Goal: Task Accomplishment & Management: Use online tool/utility

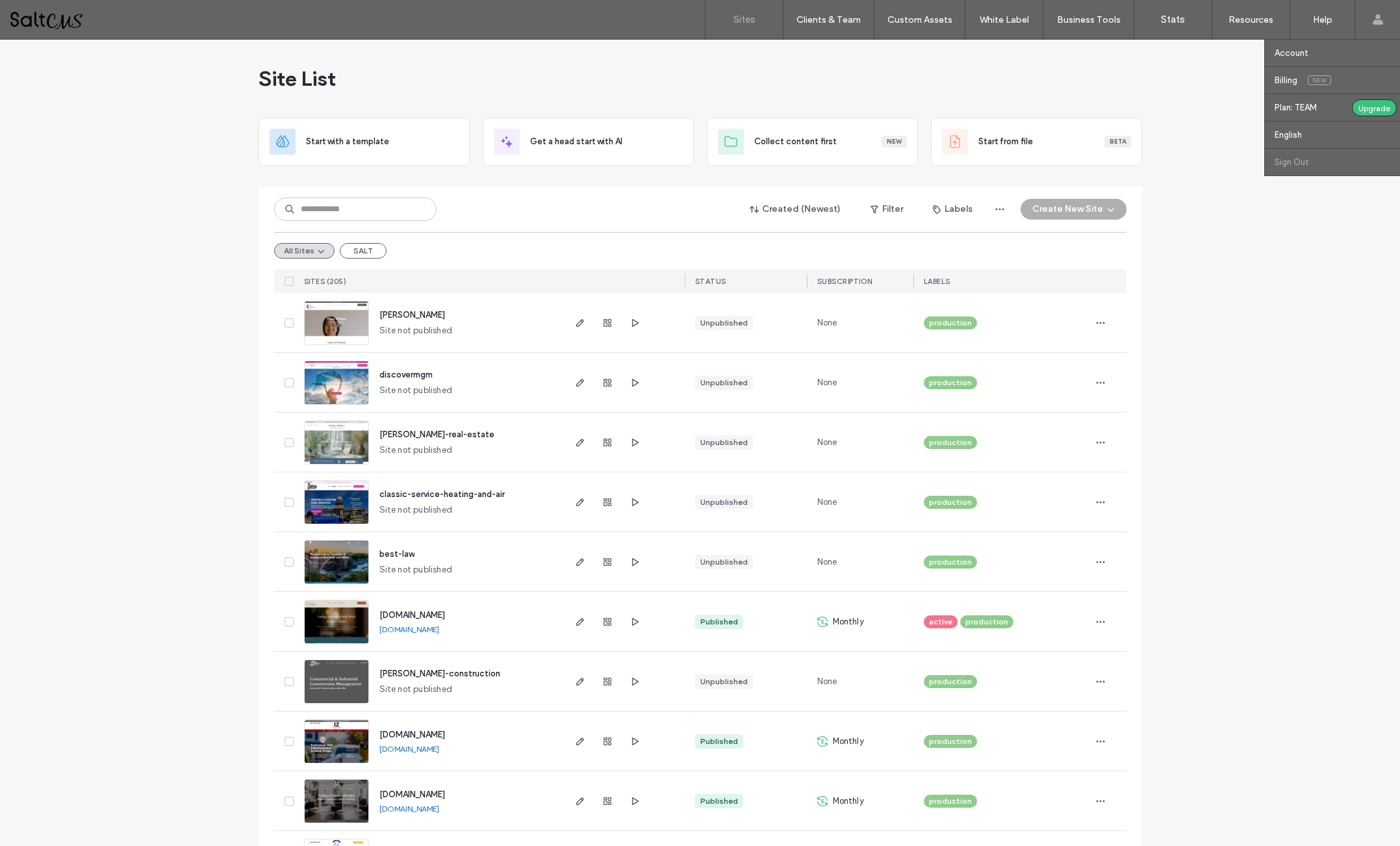
click at [1292, 152] on link "Sign Out" at bounding box center [1337, 162] width 125 height 27
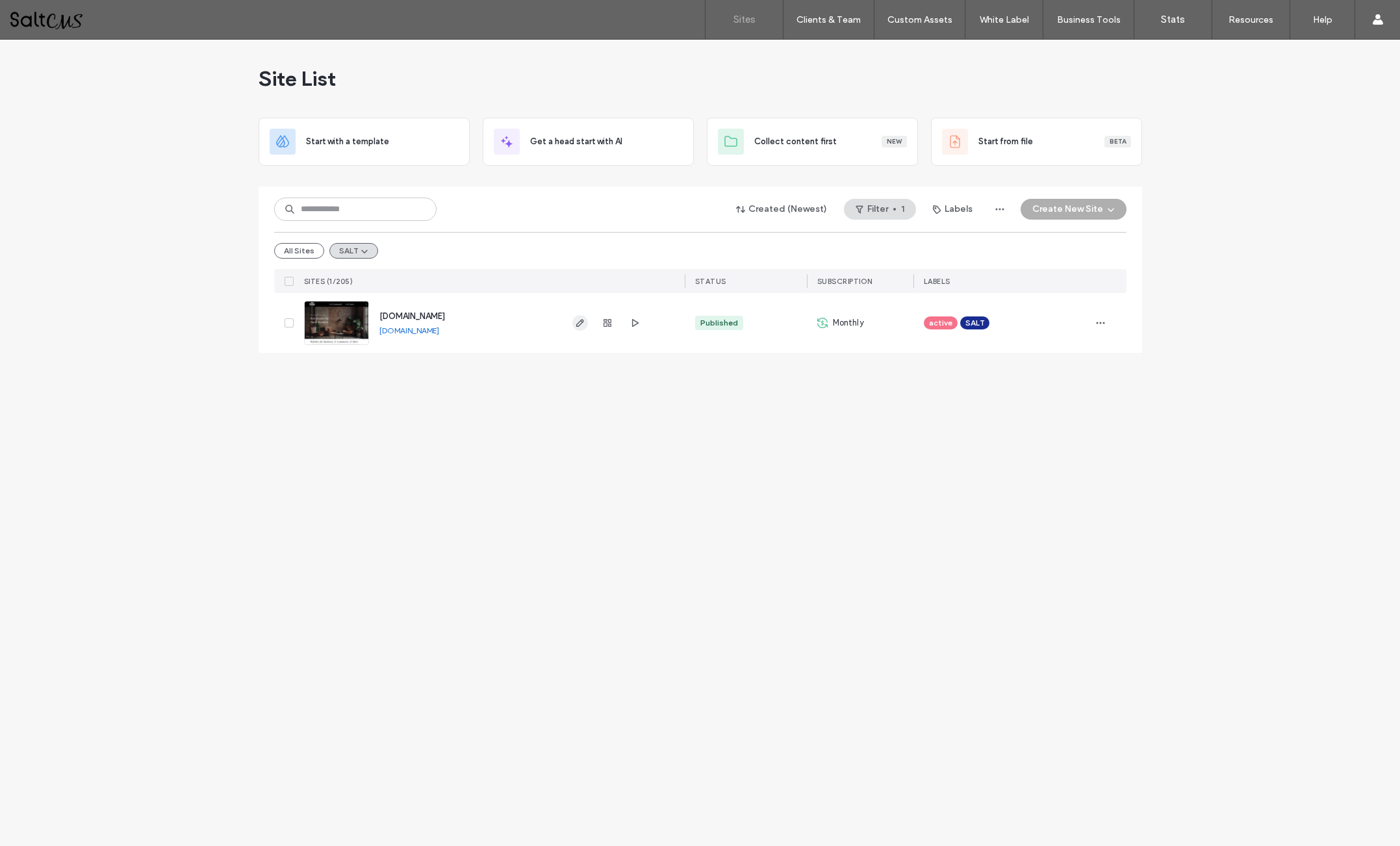
click at [580, 323] on icon "button" at bounding box center [580, 322] width 10 height 10
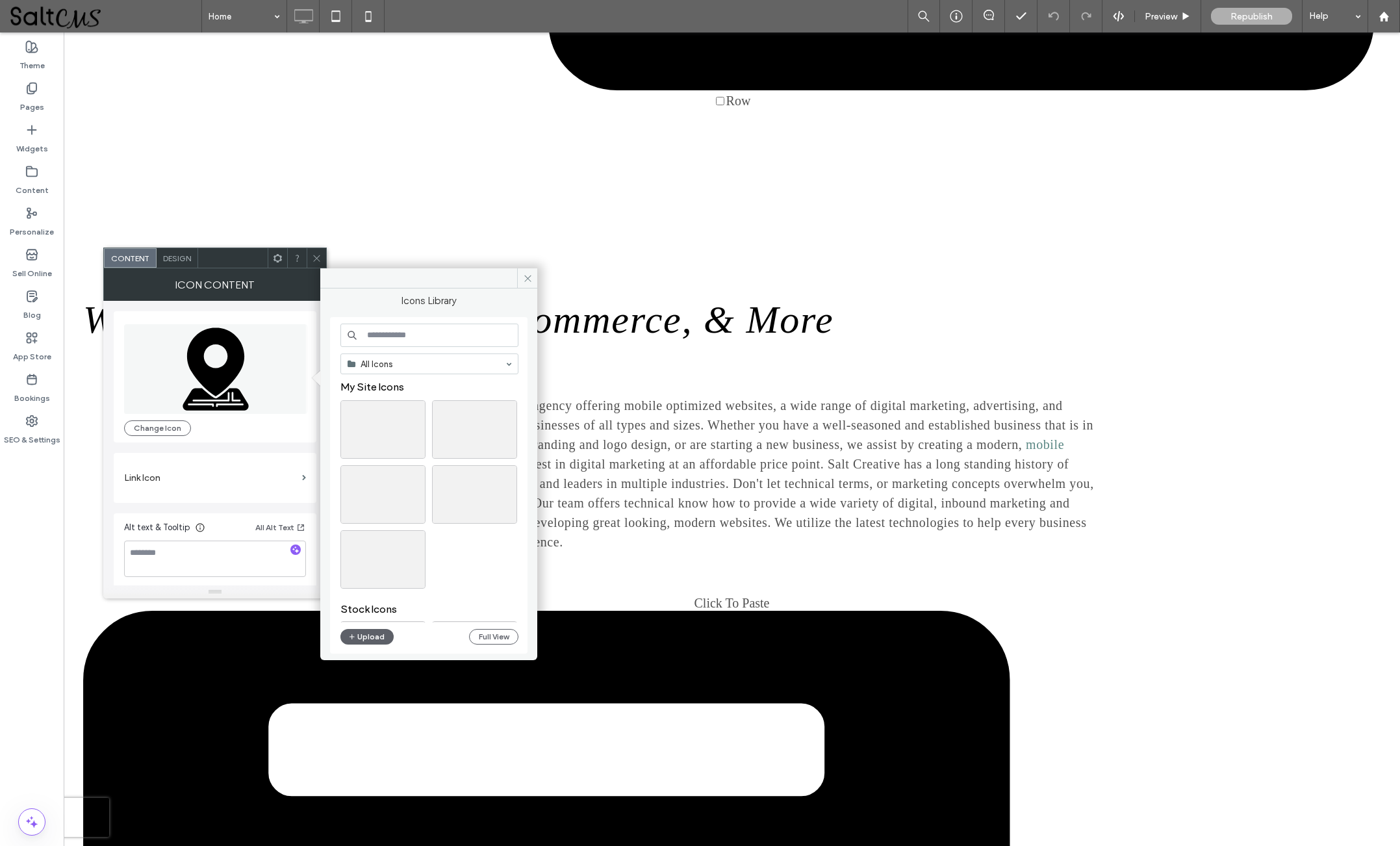
scroll to position [8408, 0]
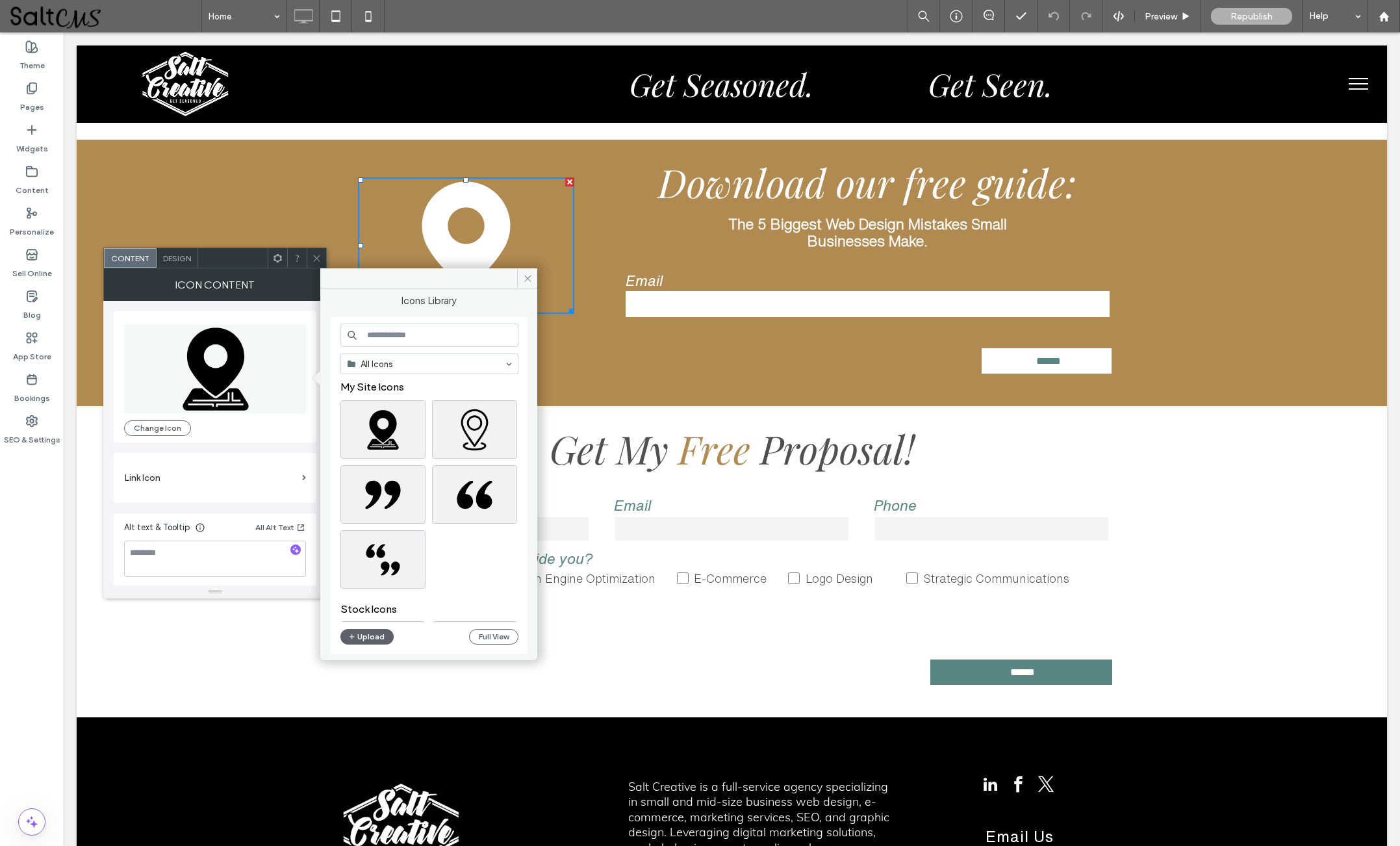
click at [416, 341] on input at bounding box center [429, 335] width 178 height 24
paste input "**********"
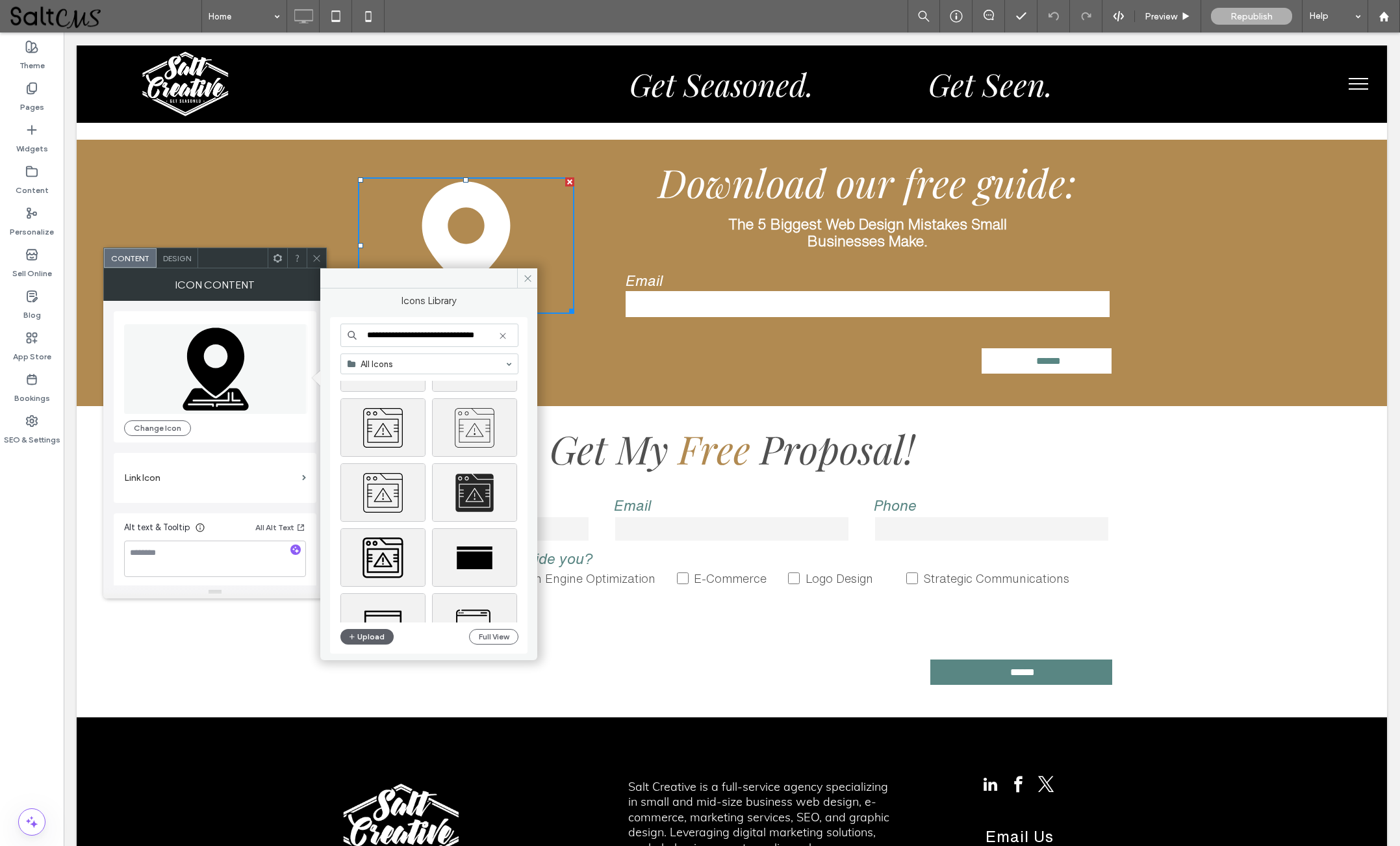
scroll to position [68, 0]
type input "**********"
click at [385, 555] on div "Select" at bounding box center [383, 556] width 85 height 59
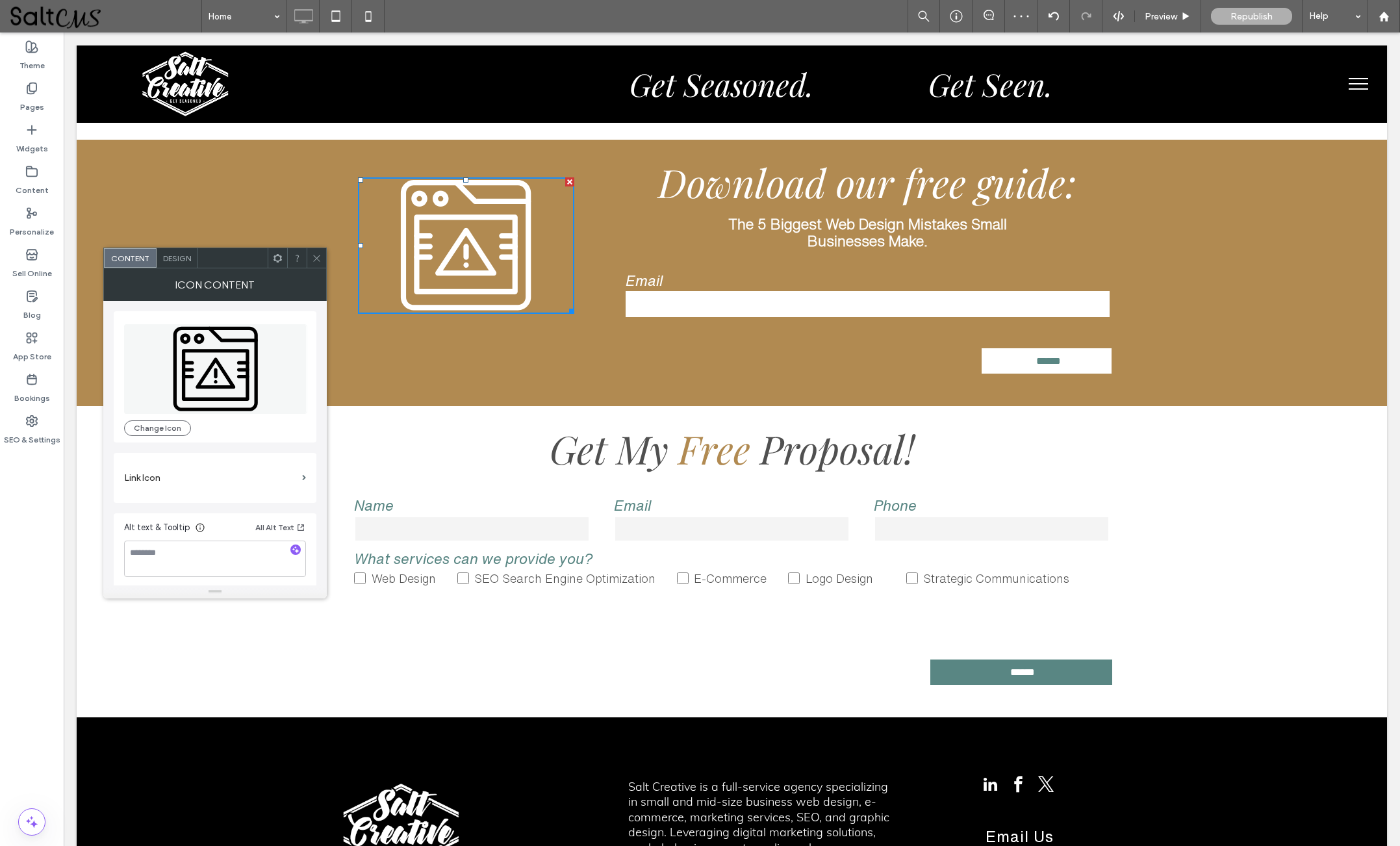
click at [315, 257] on icon at bounding box center [317, 258] width 9 height 9
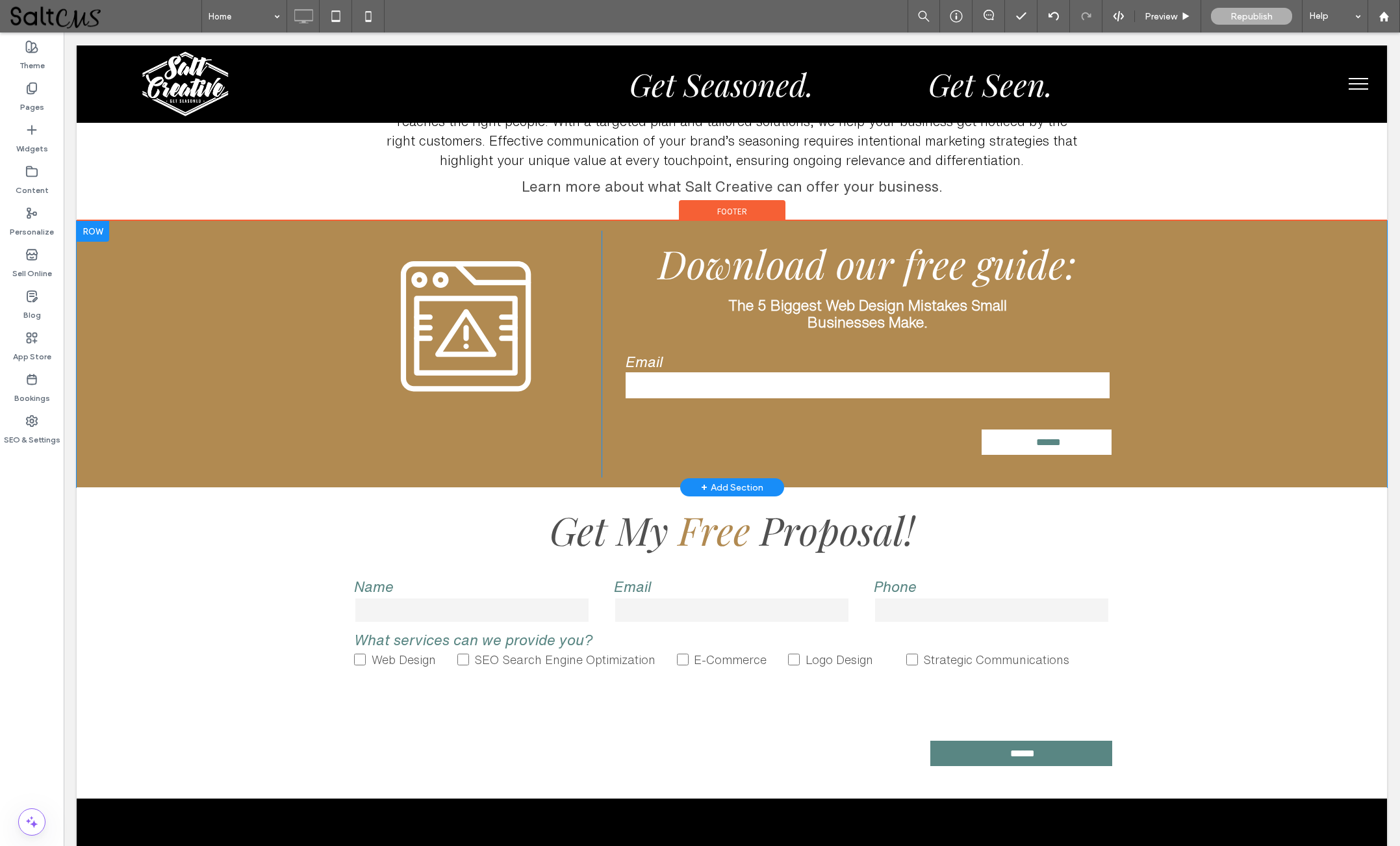
scroll to position [8304, 0]
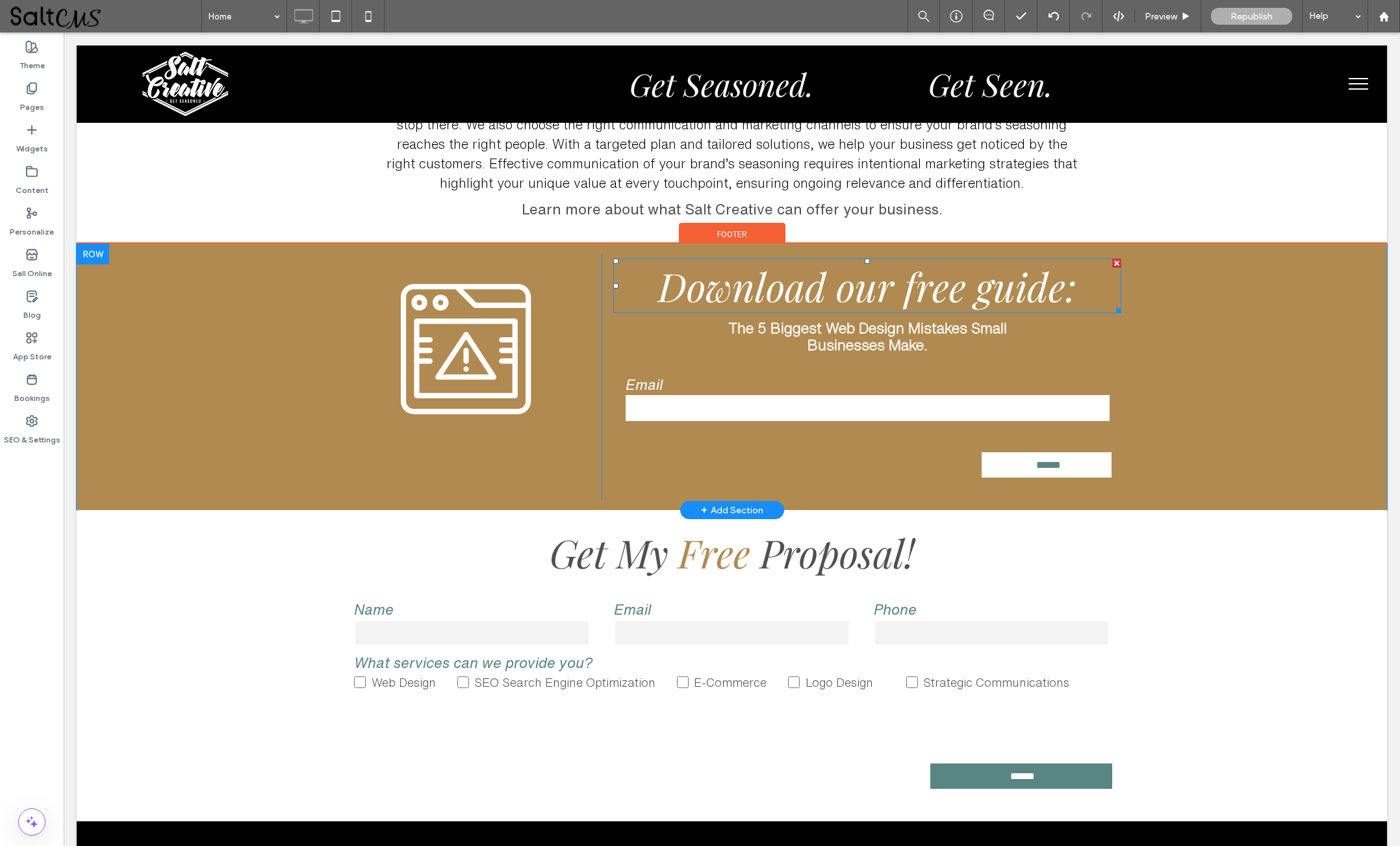
click at [861, 282] on span "Download our free guide:" at bounding box center [867, 285] width 419 height 52
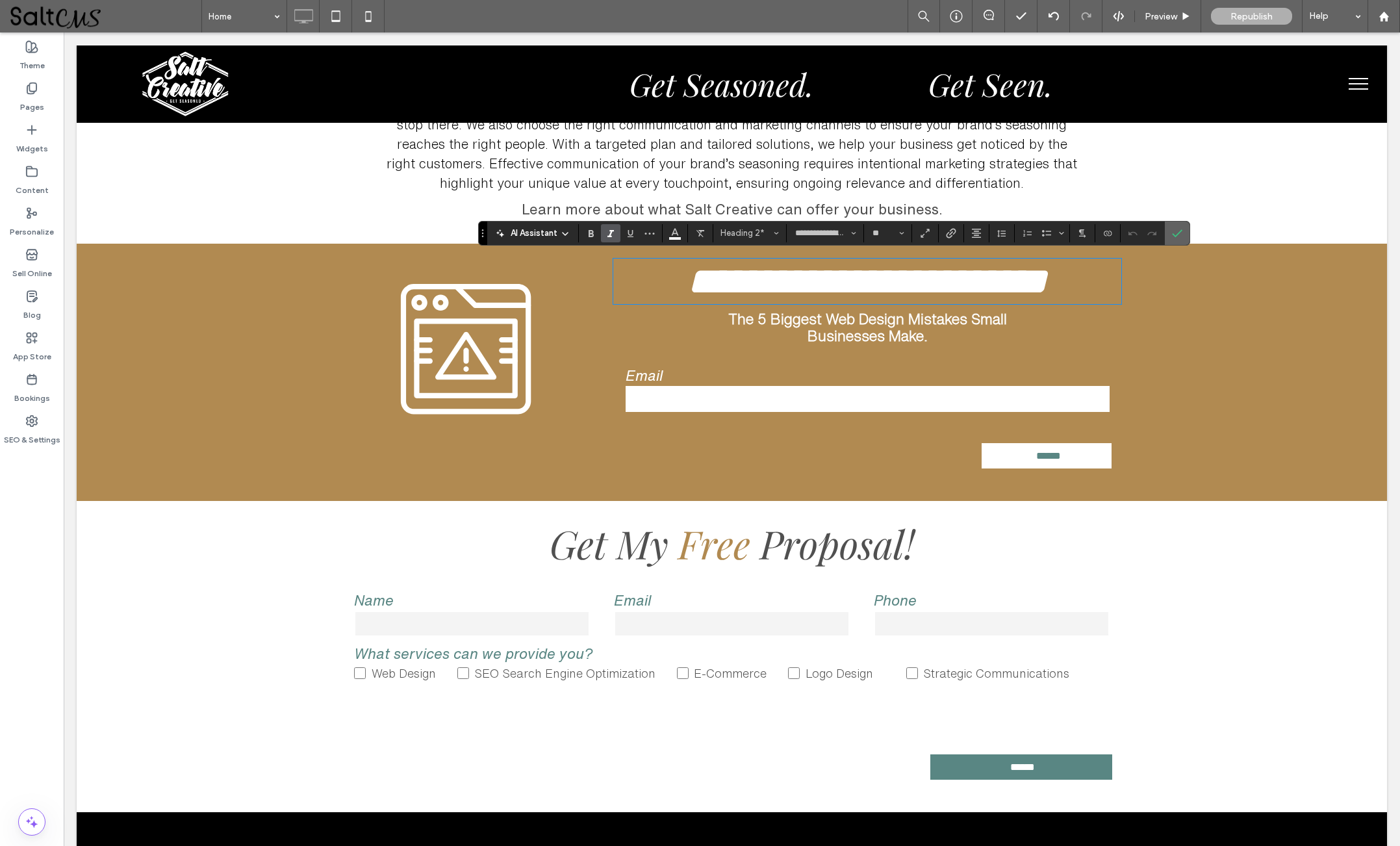
drag, startPoint x: 1179, startPoint y: 231, endPoint x: 1116, endPoint y: 199, distance: 70.7
click at [1179, 231] on icon "Confirm" at bounding box center [1176, 233] width 10 height 10
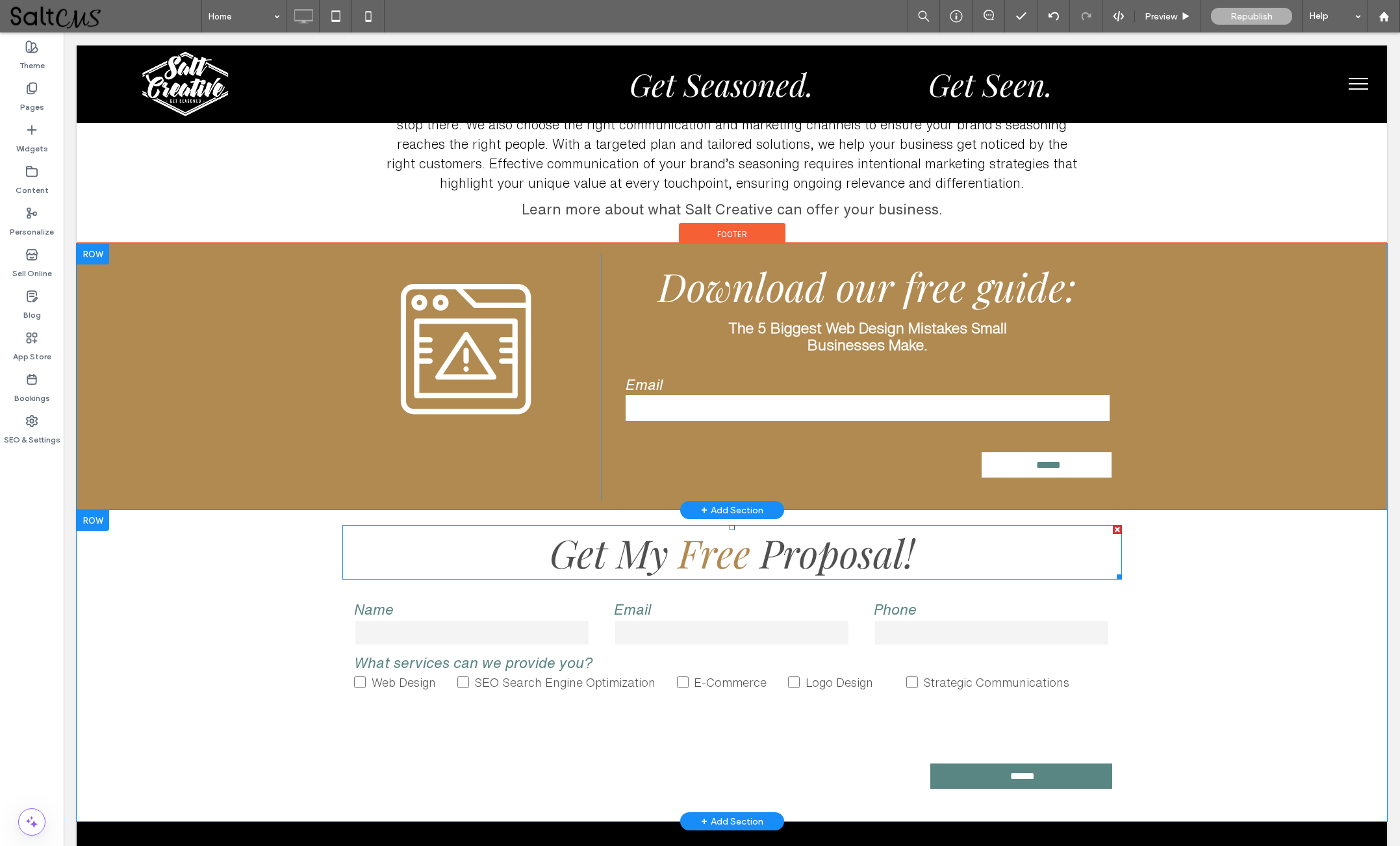
click at [825, 557] on span "Proposal!" at bounding box center [836, 552] width 154 height 52
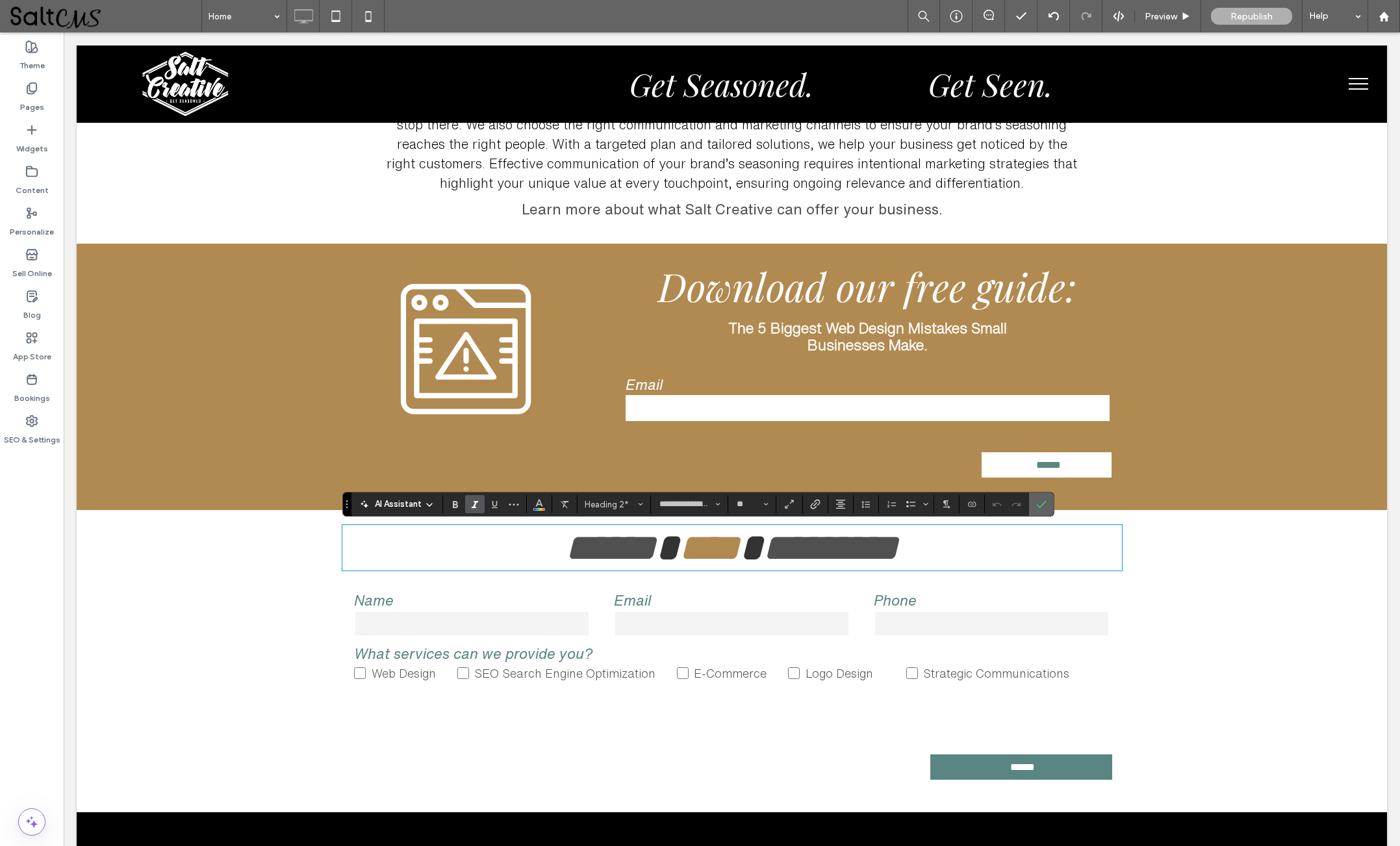
click at [1044, 506] on icon "Confirm" at bounding box center [1041, 504] width 10 height 10
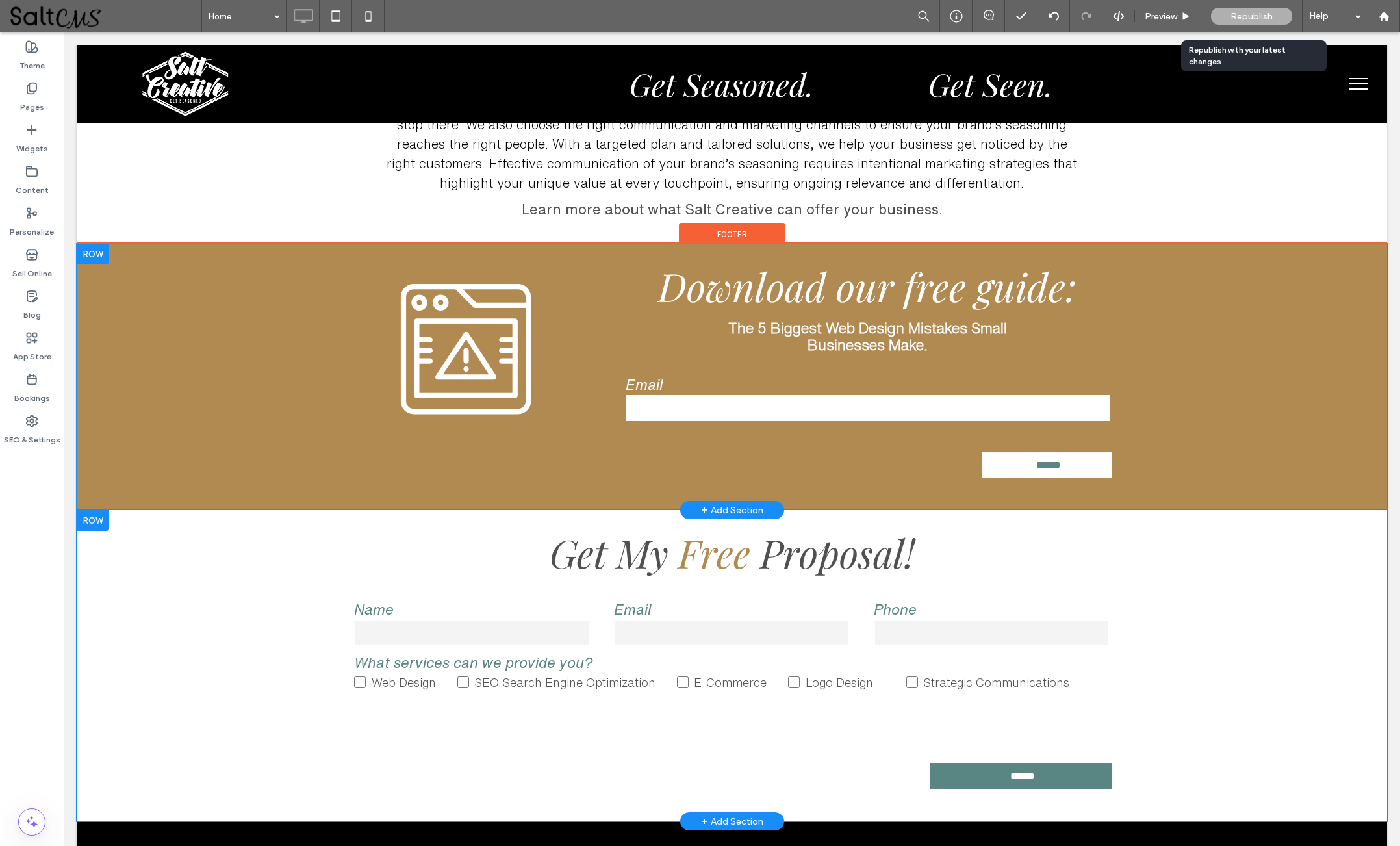
click at [1279, 17] on div "Republish" at bounding box center [1251, 16] width 81 height 17
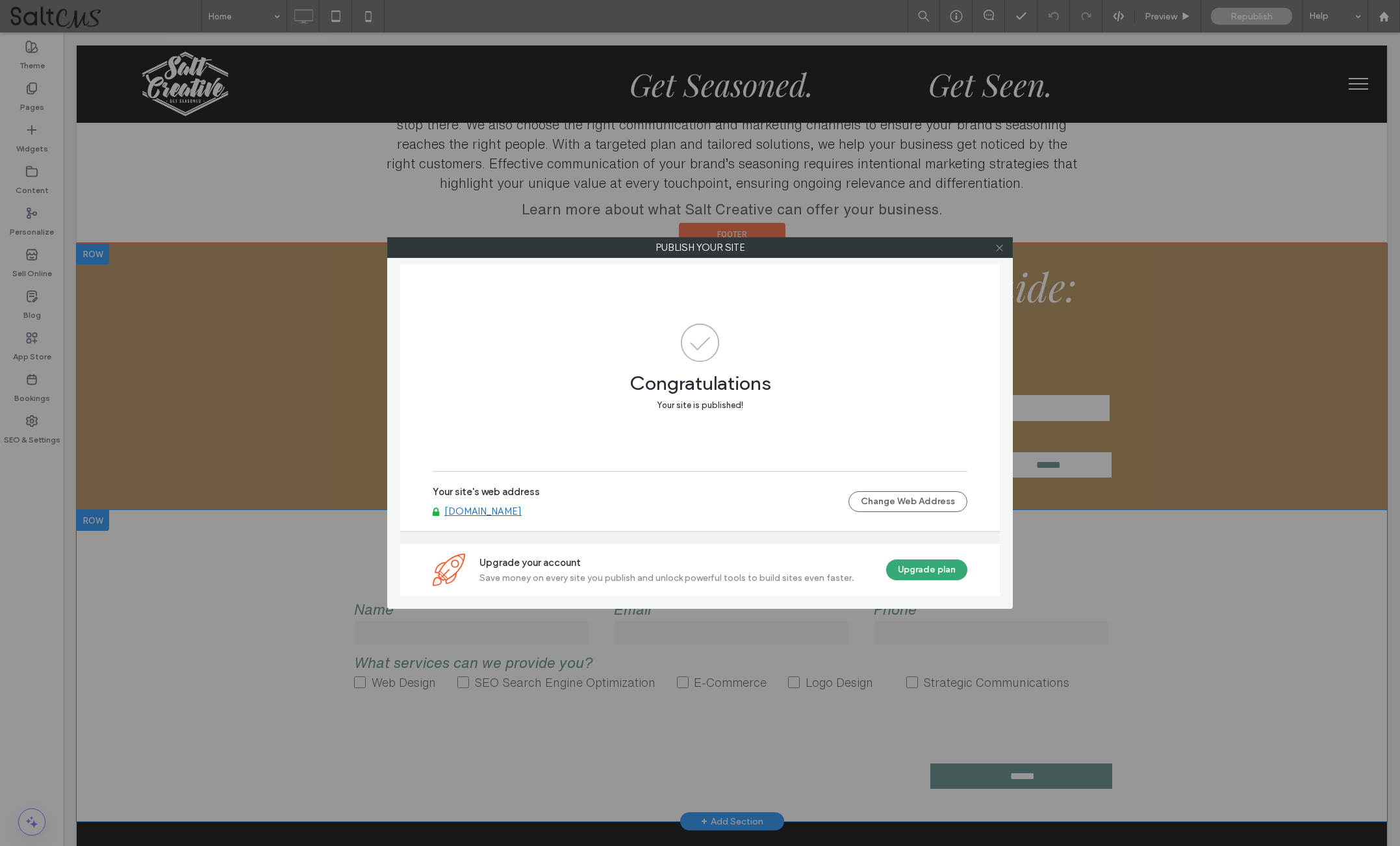
click at [1000, 249] on icon at bounding box center [999, 247] width 9 height 9
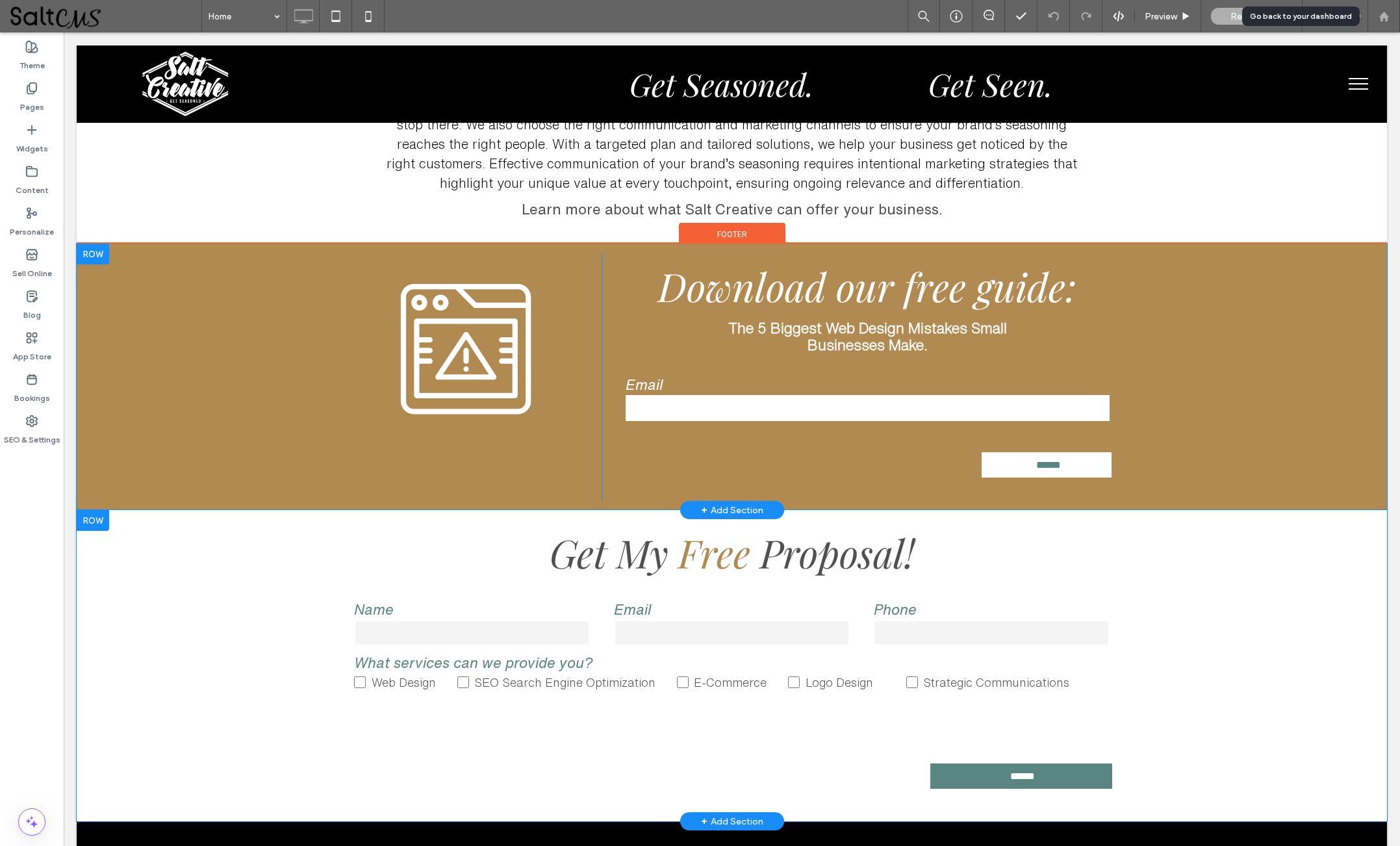
click at [1386, 7] on div at bounding box center [1383, 16] width 32 height 32
